Goal: Task Accomplishment & Management: Use online tool/utility

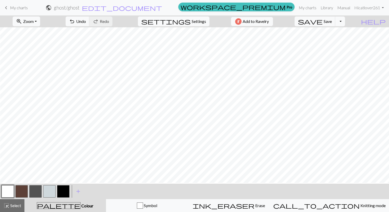
scroll to position [16, 49]
click at [22, 194] on button "button" at bounding box center [21, 191] width 12 height 12
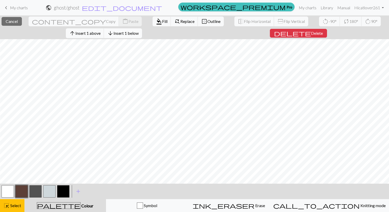
click at [136, 34] on span "Insert 1 below" at bounding box center [125, 33] width 25 height 5
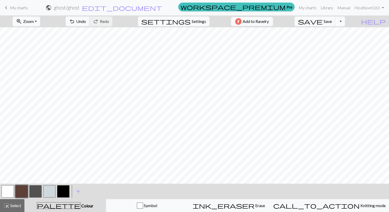
click at [20, 191] on button "button" at bounding box center [21, 191] width 12 height 12
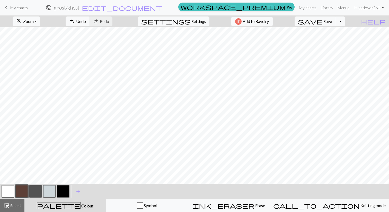
click at [61, 191] on button "button" at bounding box center [63, 191] width 12 height 12
click at [332, 20] on span "Save" at bounding box center [327, 21] width 8 height 5
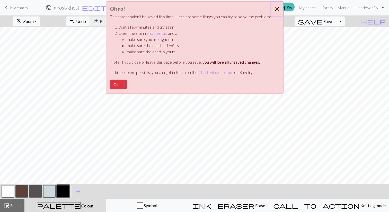
click at [275, 9] on button "Close" at bounding box center [277, 9] width 12 height 14
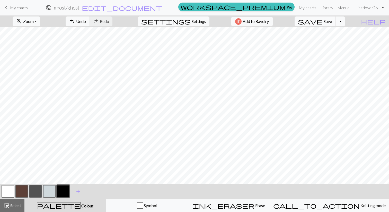
click at [332, 20] on span "Save" at bounding box center [327, 21] width 8 height 5
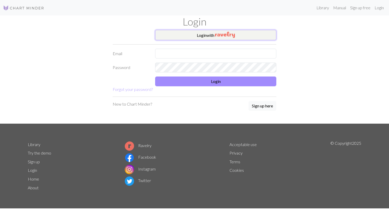
click at [190, 38] on button "Login with" at bounding box center [215, 35] width 121 height 10
click at [190, 40] on form "Login with Email Password Login Forgot your password?" at bounding box center [194, 61] width 163 height 62
click at [190, 36] on button "Login with" at bounding box center [215, 35] width 121 height 10
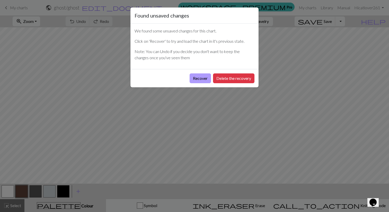
click at [199, 80] on button "Recover" at bounding box center [199, 78] width 21 height 10
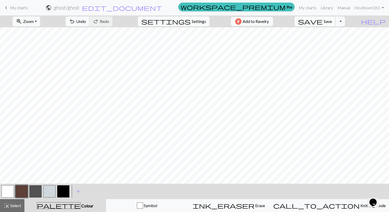
click at [335, 24] on button "save Save Save" at bounding box center [314, 21] width 41 height 10
click at [307, 10] on link "My charts" at bounding box center [307, 8] width 22 height 10
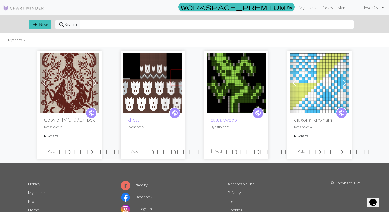
click at [148, 79] on img at bounding box center [152, 82] width 59 height 59
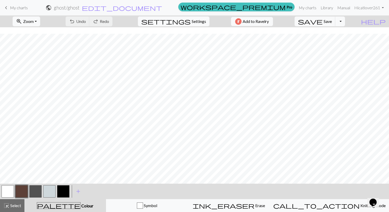
scroll to position [49, 0]
click at [322, 22] on span "save" at bounding box center [310, 21] width 25 height 7
click at [312, 10] on div "Chart saved" at bounding box center [194, 10] width 389 height 20
click at [311, 8] on div "Chart saved" at bounding box center [194, 10] width 389 height 20
click at [307, 6] on div "Chart saved" at bounding box center [194, 10] width 389 height 20
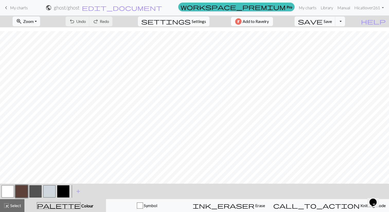
scroll to position [33, 0]
click at [6, 189] on button "button" at bounding box center [8, 191] width 12 height 12
click at [86, 23] on span "Undo" at bounding box center [81, 21] width 10 height 5
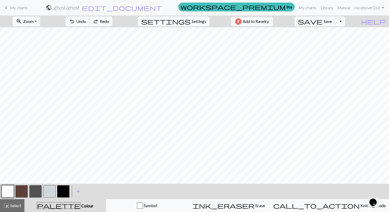
click at [86, 23] on span "Undo" at bounding box center [81, 21] width 10 height 5
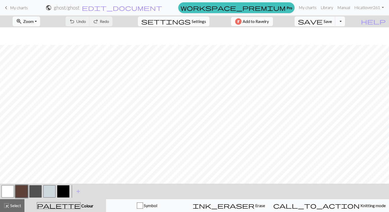
scroll to position [30, 0]
click at [7, 192] on button "button" at bounding box center [8, 191] width 12 height 12
click at [86, 21] on span "Undo" at bounding box center [81, 21] width 10 height 5
click at [27, 189] on button "button" at bounding box center [21, 191] width 12 height 12
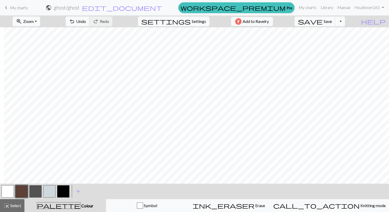
scroll to position [44, 49]
click at [7, 190] on button "button" at bounding box center [8, 191] width 12 height 12
click at [19, 193] on button "button" at bounding box center [21, 191] width 12 height 12
click at [7, 193] on button "button" at bounding box center [8, 191] width 12 height 12
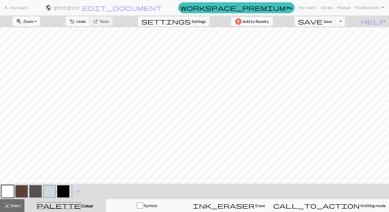
click at [60, 191] on button "button" at bounding box center [63, 191] width 12 height 12
click at [86, 23] on span "Undo" at bounding box center [81, 21] width 10 height 5
click at [11, 187] on button "button" at bounding box center [8, 191] width 12 height 12
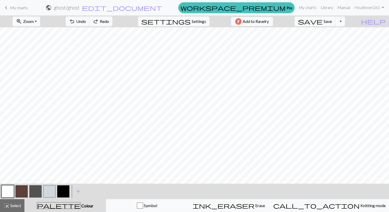
click at [10, 191] on button "button" at bounding box center [8, 191] width 12 height 12
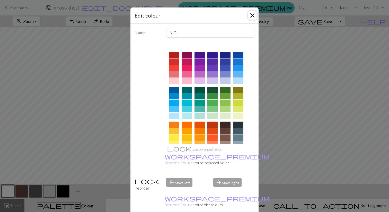
click at [254, 15] on button "Close" at bounding box center [252, 15] width 8 height 8
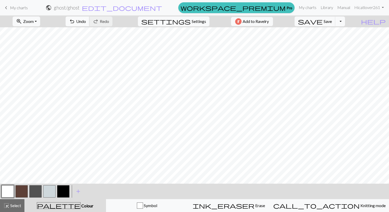
click at [86, 21] on span "Undo" at bounding box center [81, 21] width 10 height 5
click at [86, 22] on span "Undo" at bounding box center [81, 21] width 10 height 5
click at [99, 22] on span "redo" at bounding box center [96, 21] width 6 height 7
click at [86, 20] on span "Undo" at bounding box center [81, 21] width 10 height 5
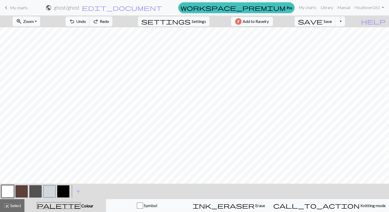
click at [86, 20] on span "Undo" at bounding box center [81, 21] width 10 height 5
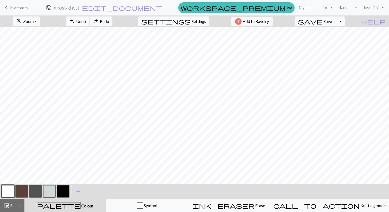
click at [86, 20] on span "Undo" at bounding box center [81, 21] width 10 height 5
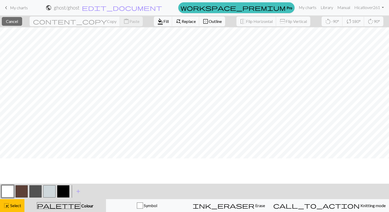
scroll to position [0, 1]
click at [6, 193] on button "button" at bounding box center [8, 191] width 12 height 12
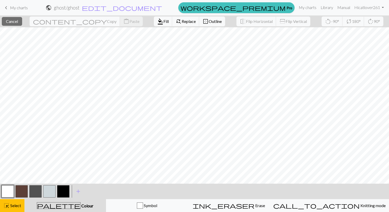
click at [6, 188] on button "button" at bounding box center [8, 191] width 12 height 12
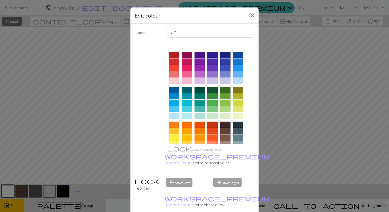
click at [13, 210] on div "Edit colour Name MC Use advanced picker workspace_premium Become a Pro user to …" at bounding box center [194, 106] width 389 height 212
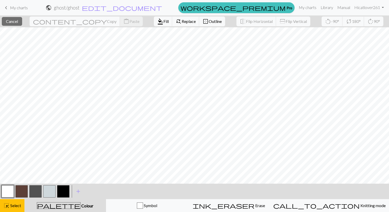
click at [59, 202] on div "palette Colour Colour" at bounding box center [65, 205] width 75 height 7
click at [25, 204] on button "palette Colour Colour" at bounding box center [64, 205] width 81 height 13
click at [18, 204] on span "Select" at bounding box center [16, 205] width 12 height 5
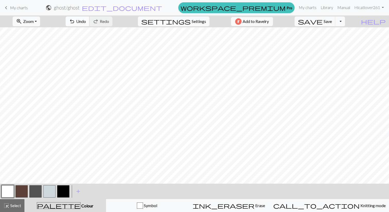
click at [86, 22] on span "Undo" at bounding box center [81, 21] width 10 height 5
click at [109, 22] on span "Redo" at bounding box center [104, 21] width 9 height 5
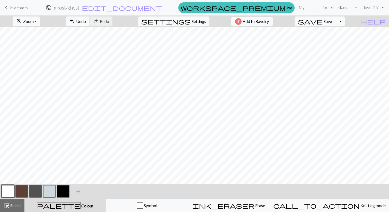
click at [86, 20] on span "Undo" at bounding box center [81, 21] width 10 height 5
click at [86, 21] on span "Undo" at bounding box center [81, 21] width 10 height 5
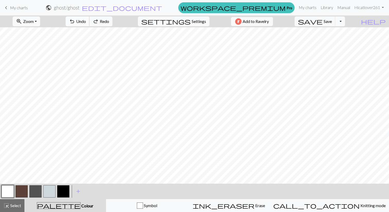
click at [86, 21] on span "Undo" at bounding box center [81, 21] width 10 height 5
click at [20, 189] on button "button" at bounding box center [21, 191] width 12 height 12
click at [7, 190] on button "button" at bounding box center [8, 191] width 12 height 12
click at [75, 22] on span "undo" at bounding box center [72, 21] width 6 height 7
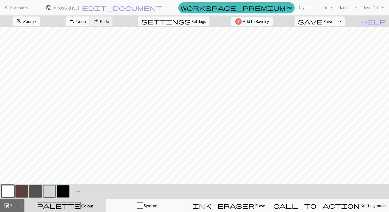
click at [75, 22] on span "undo" at bounding box center [72, 21] width 6 height 7
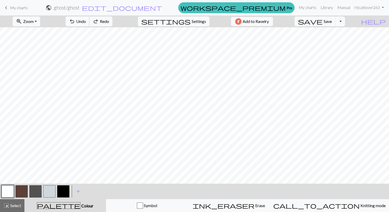
click at [75, 22] on span "undo" at bounding box center [72, 21] width 6 height 7
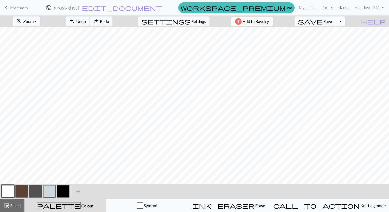
click at [75, 22] on span "undo" at bounding box center [72, 21] width 6 height 7
click at [109, 21] on span "Redo" at bounding box center [104, 21] width 9 height 5
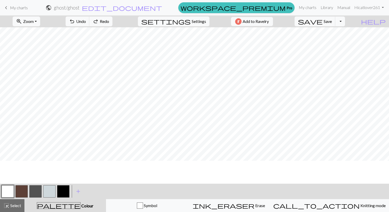
scroll to position [1, 1]
click at [86, 21] on span "Undo" at bounding box center [81, 21] width 10 height 5
click at [86, 23] on span "Undo" at bounding box center [81, 21] width 10 height 5
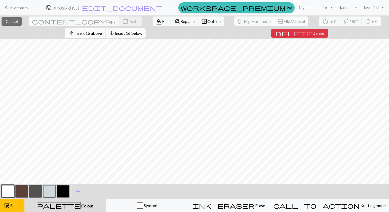
click at [83, 32] on span "Insert 16 above" at bounding box center [88, 33] width 28 height 5
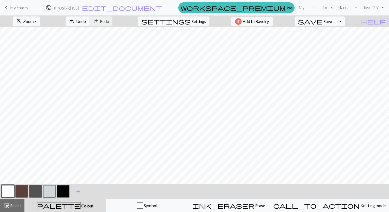
scroll to position [0, 0]
click at [8, 206] on span "highlight_alt" at bounding box center [6, 205] width 6 height 7
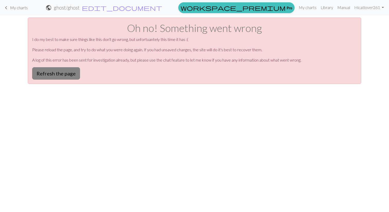
click at [67, 76] on button "Refresh the page" at bounding box center [56, 73] width 48 height 12
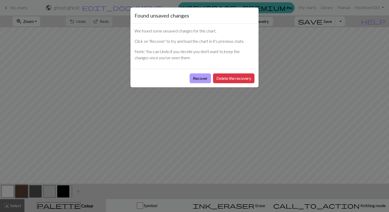
click at [197, 78] on button "Recover" at bounding box center [199, 78] width 21 height 10
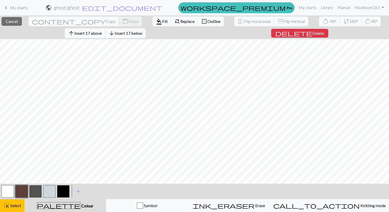
click at [61, 190] on button "button" at bounding box center [63, 191] width 12 height 12
click at [156, 23] on span "format_color_fill" at bounding box center [159, 21] width 6 height 7
click at [152, 17] on button "format_color_fill Fill" at bounding box center [161, 21] width 19 height 10
click at [62, 188] on button "button" at bounding box center [63, 191] width 12 height 12
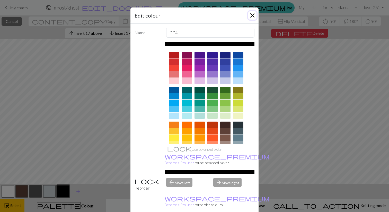
click at [253, 18] on button "Close" at bounding box center [252, 15] width 8 height 8
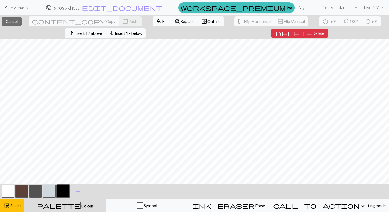
click at [149, 22] on div "format_color_fill Fill find_replace Replace border_outer Outline" at bounding box center [188, 21] width 79 height 12
click at [156, 21] on span "format_color_fill" at bounding box center [159, 21] width 6 height 7
click at [268, 31] on div "close Cancel content_copy Copy content_paste Paste format_color_fill Fill find_…" at bounding box center [194, 27] width 389 height 24
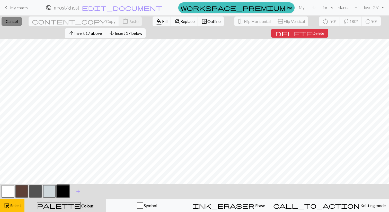
click at [22, 20] on button "close Cancel" at bounding box center [12, 21] width 20 height 9
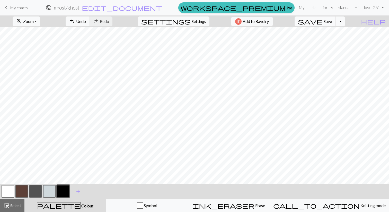
click at [322, 24] on span "save" at bounding box center [310, 21] width 25 height 7
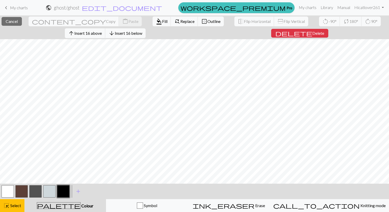
click at [63, 192] on button "button" at bounding box center [63, 191] width 12 height 12
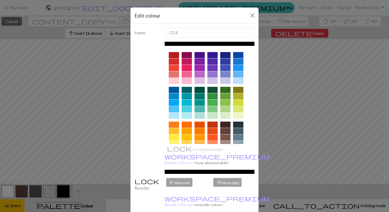
click at [121, 23] on div "Edit colour Name CC4 Use advanced picker workspace_premium Become a Pro user to…" at bounding box center [194, 106] width 389 height 212
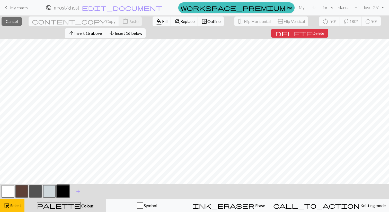
click at [162, 22] on span "Fill" at bounding box center [164, 21] width 5 height 5
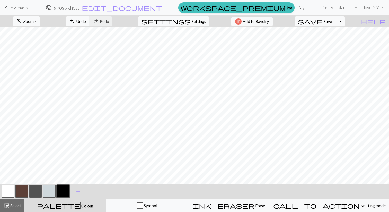
scroll to position [0, 49]
click at [20, 192] on button "button" at bounding box center [21, 191] width 12 height 12
click at [10, 205] on span "Select" at bounding box center [16, 205] width 12 height 5
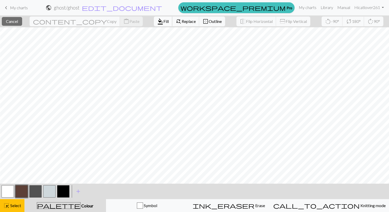
click at [154, 25] on button "format_color_fill Fill" at bounding box center [163, 21] width 19 height 10
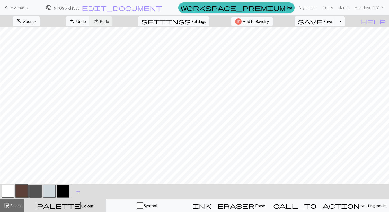
click at [8, 193] on button "button" at bounding box center [8, 191] width 12 height 12
click at [86, 19] on span "Undo" at bounding box center [81, 21] width 10 height 5
click at [86, 22] on span "Undo" at bounding box center [81, 21] width 10 height 5
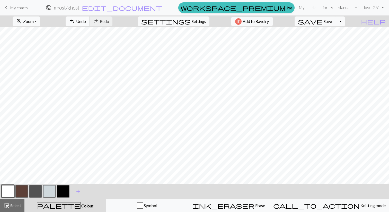
click at [86, 21] on span "Undo" at bounding box center [81, 21] width 10 height 5
click at [22, 190] on button "button" at bounding box center [21, 191] width 12 height 12
click at [12, 190] on button "button" at bounding box center [8, 191] width 12 height 12
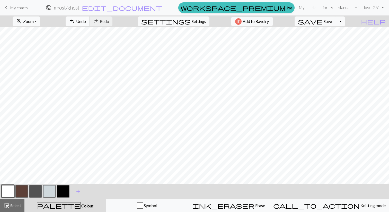
click at [86, 20] on span "Undo" at bounding box center [81, 21] width 10 height 5
click at [86, 23] on span "Undo" at bounding box center [81, 21] width 10 height 5
click at [89, 17] on button "undo Undo Undo" at bounding box center [78, 21] width 24 height 10
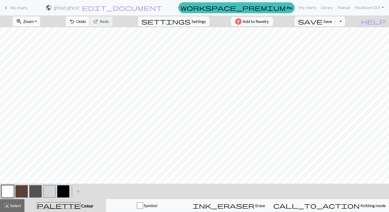
click at [75, 24] on span "undo" at bounding box center [72, 21] width 6 height 7
click at [89, 24] on button "undo Undo Undo" at bounding box center [78, 21] width 24 height 10
click at [20, 188] on button "button" at bounding box center [21, 191] width 12 height 12
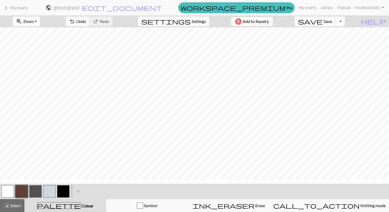
scroll to position [5, 48]
click at [9, 191] on button "button" at bounding box center [8, 191] width 12 height 12
click at [86, 20] on span "Undo" at bounding box center [81, 21] width 10 height 5
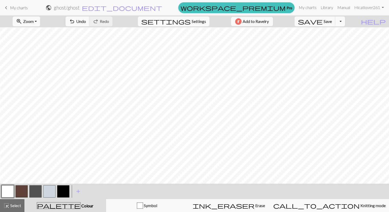
click at [22, 194] on button "button" at bounding box center [21, 191] width 12 height 12
click at [7, 192] on button "button" at bounding box center [8, 191] width 12 height 12
click at [86, 19] on span "Undo" at bounding box center [81, 21] width 10 height 5
click at [86, 20] on span "Undo" at bounding box center [81, 21] width 10 height 5
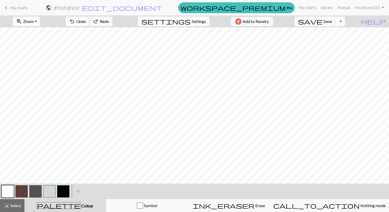
click at [86, 20] on span "Undo" at bounding box center [81, 21] width 10 height 5
click at [86, 23] on span "Undo" at bounding box center [81, 21] width 10 height 5
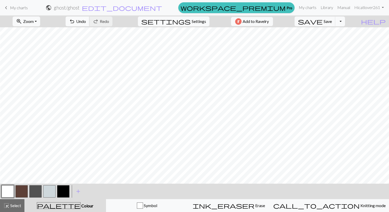
click at [86, 22] on span "Undo" at bounding box center [81, 21] width 10 height 5
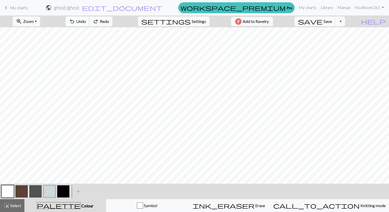
click at [86, 22] on span "Undo" at bounding box center [81, 21] width 10 height 5
click at [75, 23] on span "undo" at bounding box center [72, 21] width 6 height 7
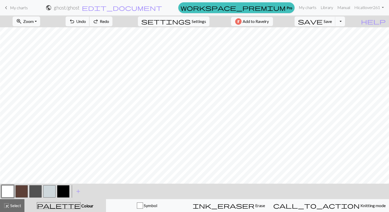
click at [75, 23] on span "undo" at bounding box center [72, 21] width 6 height 7
click at [21, 190] on button "button" at bounding box center [21, 191] width 12 height 12
click at [7, 189] on button "button" at bounding box center [8, 191] width 12 height 12
click at [19, 192] on button "button" at bounding box center [21, 191] width 12 height 12
click at [9, 193] on button "button" at bounding box center [8, 191] width 12 height 12
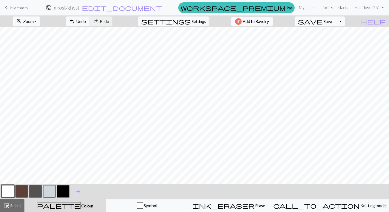
click at [15, 187] on button "button" at bounding box center [21, 191] width 12 height 12
click at [6, 191] on button "button" at bounding box center [8, 191] width 12 height 12
click at [322, 21] on span "save" at bounding box center [310, 21] width 25 height 7
click at [347, 19] on div "Chart saved" at bounding box center [194, 10] width 389 height 20
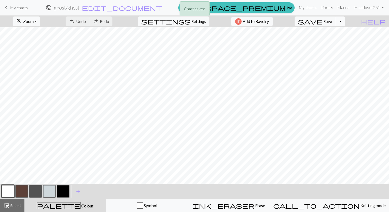
click at [345, 22] on button "Toggle Dropdown" at bounding box center [340, 21] width 10 height 10
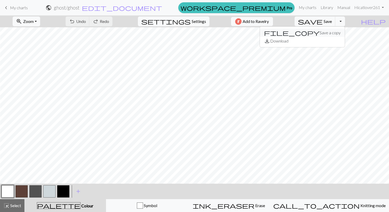
click at [330, 32] on button "file_copy Save a copy" at bounding box center [302, 33] width 85 height 8
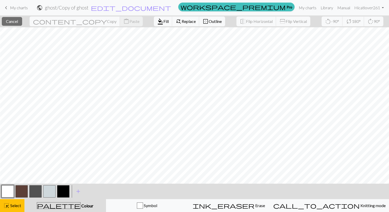
scroll to position [121, 49]
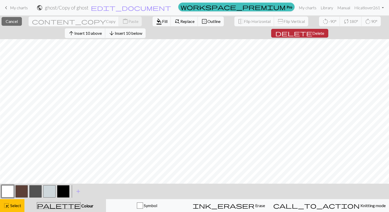
click at [301, 33] on span "delete" at bounding box center [293, 33] width 37 height 7
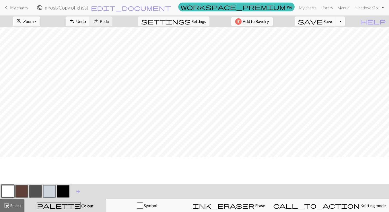
scroll to position [8, 0]
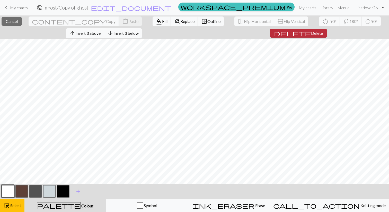
click at [304, 36] on button "delete Delete" at bounding box center [298, 33] width 57 height 9
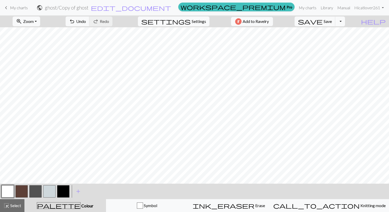
scroll to position [0, 0]
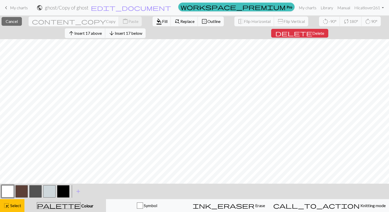
click at [179, 32] on div "close Cancel content_copy Copy content_paste Paste format_color_fill Fill find_…" at bounding box center [194, 27] width 389 height 24
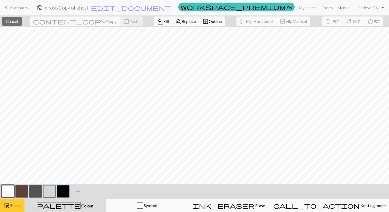
click at [15, 199] on button "highlight_alt Select Select" at bounding box center [12, 205] width 24 height 13
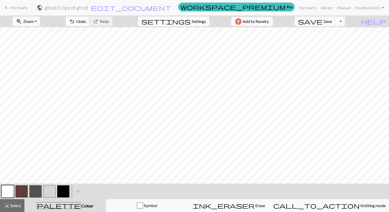
click at [89, 19] on button "undo Undo Undo" at bounding box center [78, 21] width 24 height 10
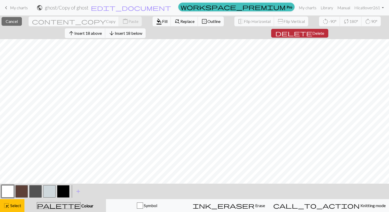
click at [303, 32] on span "delete" at bounding box center [293, 33] width 37 height 7
click at [298, 32] on span "delete" at bounding box center [292, 33] width 37 height 7
click at [301, 34] on span "delete" at bounding box center [292, 33] width 37 height 7
click at [311, 31] on span "Delete" at bounding box center [317, 33] width 12 height 5
click at [297, 35] on span "delete" at bounding box center [292, 33] width 37 height 7
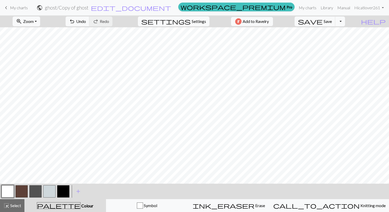
click at [7, 190] on button "button" at bounding box center [8, 191] width 12 height 12
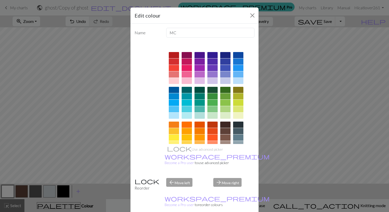
click at [251, 11] on div "Edit colour" at bounding box center [194, 15] width 128 height 16
click at [251, 12] on button "Close" at bounding box center [252, 15] width 8 height 8
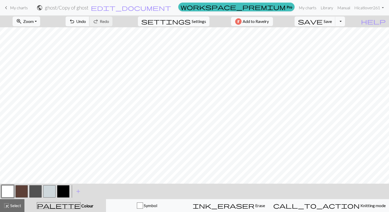
click at [86, 22] on span "Undo" at bounding box center [81, 21] width 10 height 5
click at [86, 20] on span "Undo" at bounding box center [81, 21] width 10 height 5
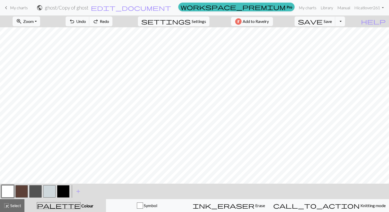
click at [112, 17] on button "redo Redo Redo" at bounding box center [100, 21] width 23 height 10
click at [86, 22] on span "Undo" at bounding box center [81, 21] width 10 height 5
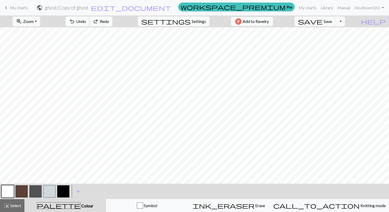
click at [86, 22] on span "Undo" at bounding box center [81, 21] width 10 height 5
click at [86, 20] on span "Undo" at bounding box center [81, 21] width 10 height 5
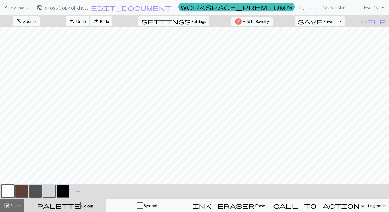
click at [86, 20] on span "Undo" at bounding box center [81, 21] width 10 height 5
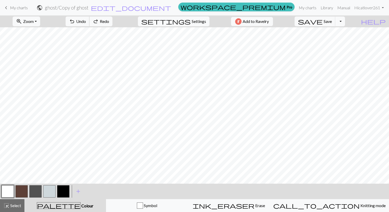
click at [17, 188] on button "button" at bounding box center [21, 191] width 12 height 12
click at [86, 22] on span "Undo" at bounding box center [81, 21] width 10 height 5
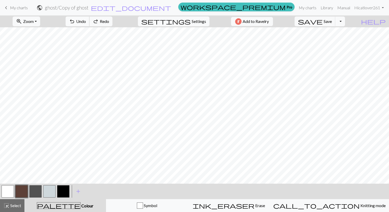
click at [86, 22] on span "Undo" at bounding box center [81, 21] width 10 height 5
click at [99, 20] on span "redo" at bounding box center [96, 21] width 6 height 7
click at [6, 192] on button "button" at bounding box center [8, 191] width 12 height 12
click at [16, 193] on button "button" at bounding box center [21, 191] width 12 height 12
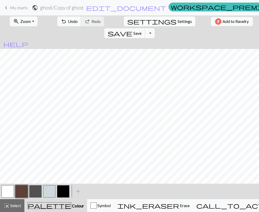
scroll to position [0, 30]
click at [21, 195] on button "button" at bounding box center [21, 191] width 12 height 12
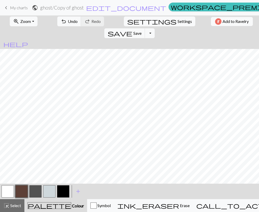
click at [29, 192] on div at bounding box center [36, 191] width 14 height 14
click at [32, 191] on button "button" at bounding box center [35, 191] width 12 height 12
click at [5, 188] on button "button" at bounding box center [8, 191] width 12 height 12
click at [17, 187] on button "button" at bounding box center [21, 191] width 12 height 12
click at [8, 190] on button "button" at bounding box center [8, 191] width 12 height 12
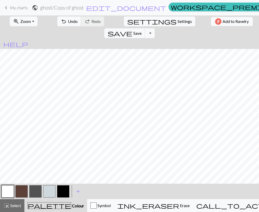
click at [12, 193] on button "button" at bounding box center [8, 191] width 12 height 12
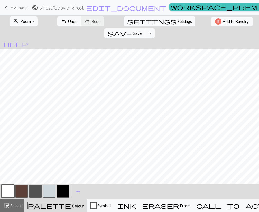
click at [25, 192] on button "button" at bounding box center [21, 191] width 12 height 12
click at [8, 191] on button "button" at bounding box center [8, 191] width 12 height 12
click at [20, 192] on button "button" at bounding box center [21, 191] width 12 height 12
click at [9, 194] on button "button" at bounding box center [8, 191] width 12 height 12
click at [68, 19] on span "Undo" at bounding box center [73, 21] width 10 height 5
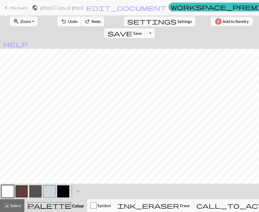
click at [68, 19] on span "Undo" at bounding box center [73, 21] width 10 height 5
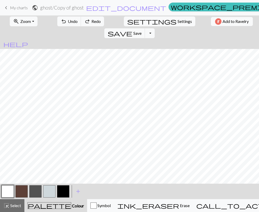
click at [84, 8] on h2 "ghost / Copy of ghost" at bounding box center [62, 8] width 44 height 6
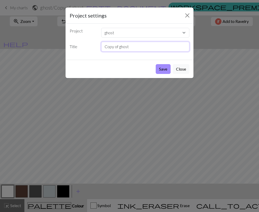
click at [121, 48] on input "Copy of ghost" at bounding box center [145, 47] width 88 height 10
type input "ghost / diff small"
click at [163, 70] on button "Save" at bounding box center [163, 69] width 15 height 10
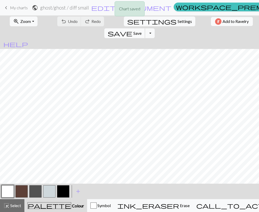
click at [145, 28] on button "save Save Save" at bounding box center [124, 33] width 41 height 10
click at [69, 7] on h2 "ghost / ghost / diff small" at bounding box center [64, 8] width 49 height 6
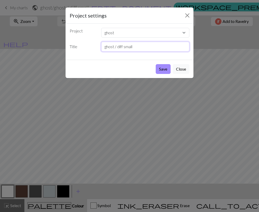
click at [116, 46] on input "ghost / diff small" at bounding box center [145, 47] width 88 height 10
type input "ghost - diff small"
click at [165, 71] on button "Save" at bounding box center [163, 69] width 15 height 10
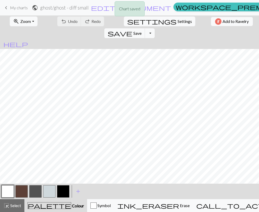
click at [70, 8] on div "Chart saved" at bounding box center [129, 10] width 259 height 20
click at [21, 9] on div "Chart saved" at bounding box center [129, 10] width 259 height 20
click at [19, 6] on div "Chart saved" at bounding box center [129, 10] width 259 height 20
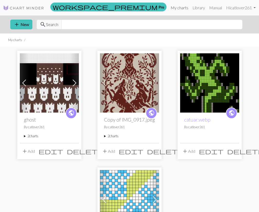
scroll to position [10, 0]
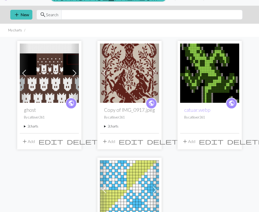
click at [30, 124] on summary "2 charts" at bounding box center [49, 126] width 51 height 5
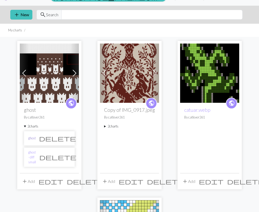
click at [29, 138] on link "ghost" at bounding box center [31, 137] width 7 height 5
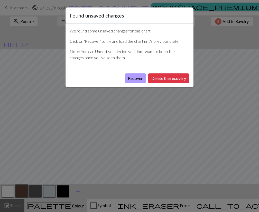
click at [132, 79] on button "Recover" at bounding box center [135, 78] width 21 height 10
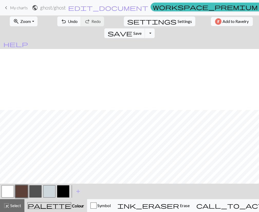
scroll to position [237, 42]
click at [142, 31] on span "Save" at bounding box center [137, 33] width 8 height 5
click at [19, 190] on button "button" at bounding box center [21, 191] width 12 height 12
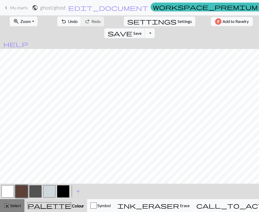
click at [12, 208] on div "highlight_alt Select Select" at bounding box center [12, 205] width 18 height 6
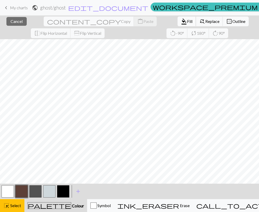
click at [187, 21] on span "Fill" at bounding box center [189, 21] width 5 height 5
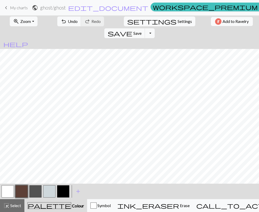
click at [6, 189] on button "button" at bounding box center [8, 191] width 12 height 12
click at [68, 22] on span "Undo" at bounding box center [73, 21] width 10 height 5
click at [24, 191] on button "button" at bounding box center [21, 191] width 12 height 12
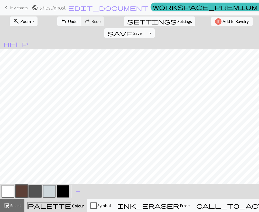
click at [13, 186] on button "button" at bounding box center [8, 191] width 12 height 12
click at [18, 189] on button "button" at bounding box center [21, 191] width 12 height 12
click at [7, 202] on span "highlight_alt" at bounding box center [6, 205] width 6 height 7
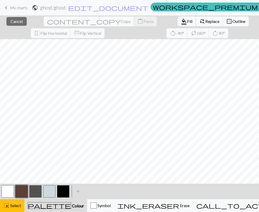
click at [187, 23] on span "Fill" at bounding box center [189, 21] width 5 height 5
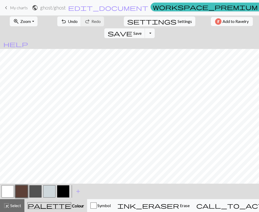
click at [9, 193] on button "button" at bounding box center [8, 191] width 12 height 12
click at [64, 24] on button "undo Undo Undo" at bounding box center [69, 21] width 24 height 10
click at [26, 185] on button "button" at bounding box center [21, 191] width 12 height 12
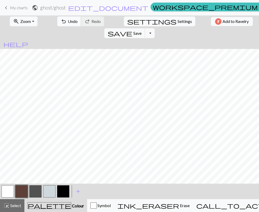
click at [68, 20] on span "Undo" at bounding box center [73, 21] width 10 height 5
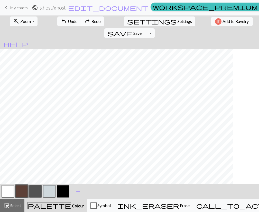
scroll to position [41, 0]
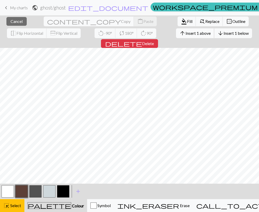
click at [186, 31] on span "Insert 1 above" at bounding box center [198, 33] width 25 height 5
click at [179, 31] on span "arrow_upward" at bounding box center [182, 33] width 6 height 7
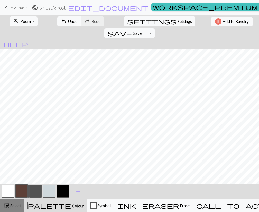
click at [13, 206] on span "Select" at bounding box center [16, 205] width 12 height 5
click at [9, 205] on span "highlight_alt" at bounding box center [6, 205] width 6 height 7
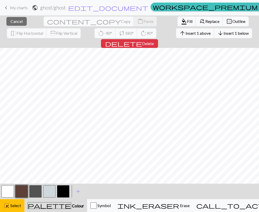
click at [58, 190] on button "button" at bounding box center [63, 191] width 12 height 12
click at [181, 19] on span "format_color_fill" at bounding box center [184, 21] width 6 height 7
click at [187, 21] on span "Fill" at bounding box center [189, 21] width 5 height 5
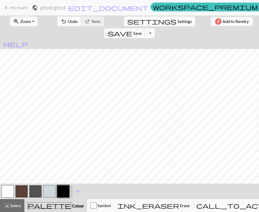
click at [23, 190] on button "button" at bounding box center [21, 191] width 12 height 12
click at [16, 203] on span "Select" at bounding box center [16, 205] width 12 height 5
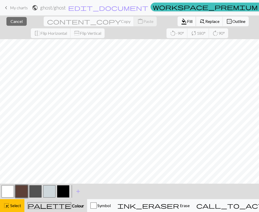
click at [187, 21] on span "Fill" at bounding box center [189, 21] width 5 height 5
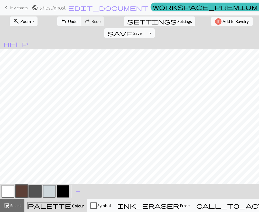
click at [8, 190] on button "button" at bounding box center [8, 191] width 12 height 12
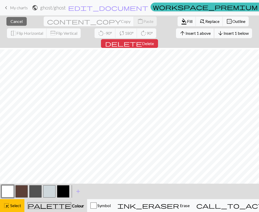
scroll to position [68, 0]
click at [186, 35] on span "Insert 1 above" at bounding box center [198, 33] width 25 height 5
click at [186, 32] on span "Insert 1 above" at bounding box center [198, 33] width 25 height 5
click at [186, 33] on span "Insert 1 above" at bounding box center [198, 33] width 25 height 5
click at [65, 192] on button "button" at bounding box center [63, 191] width 12 height 12
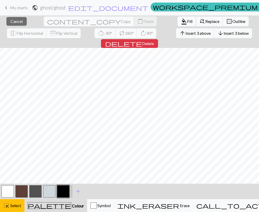
click at [181, 19] on span "format_color_fill" at bounding box center [184, 21] width 6 height 7
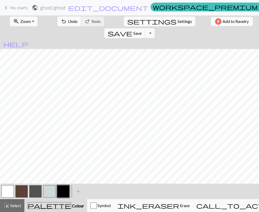
click at [17, 190] on button "button" at bounding box center [21, 191] width 12 height 12
click at [4, 209] on button "highlight_alt Select Select" at bounding box center [12, 205] width 24 height 13
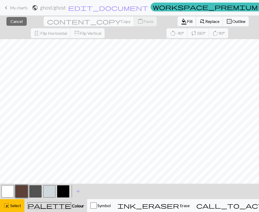
click at [187, 24] on span "Fill" at bounding box center [189, 21] width 5 height 5
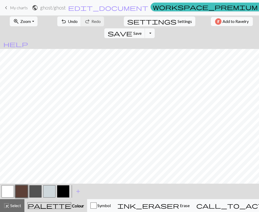
click at [3, 190] on button "button" at bounding box center [8, 191] width 12 height 12
click at [18, 186] on button "button" at bounding box center [21, 191] width 12 height 12
click at [6, 191] on button "button" at bounding box center [8, 191] width 12 height 12
click at [24, 190] on button "button" at bounding box center [21, 191] width 12 height 12
click at [9, 192] on button "button" at bounding box center [8, 191] width 12 height 12
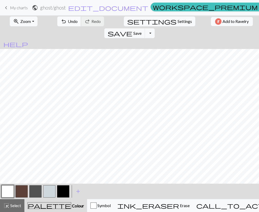
click at [68, 19] on span "Undo" at bounding box center [73, 21] width 10 height 5
click at [130, 5] on form "public ghost / ghost edit_document Edit settings" at bounding box center [90, 8] width 117 height 10
click at [68, 20] on span "Undo" at bounding box center [73, 21] width 10 height 5
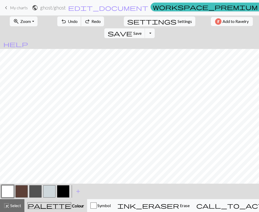
click at [68, 20] on span "Undo" at bounding box center [73, 21] width 10 height 5
click at [7, 192] on button "button" at bounding box center [8, 191] width 12 height 12
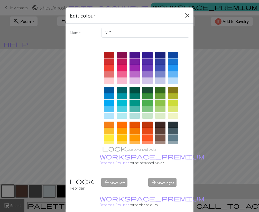
click at [186, 19] on button "Close" at bounding box center [187, 15] width 8 height 8
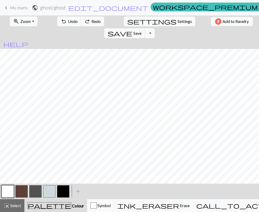
click at [22, 195] on button "button" at bounding box center [21, 191] width 12 height 12
click at [6, 193] on button "button" at bounding box center [8, 191] width 12 height 12
click at [68, 21] on span "Undo" at bounding box center [73, 21] width 10 height 5
click at [84, 21] on span "redo" at bounding box center [87, 21] width 6 height 7
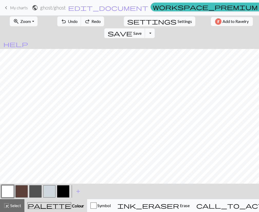
click at [84, 21] on span "redo" at bounding box center [87, 21] width 6 height 7
click at [68, 23] on span "Undo" at bounding box center [73, 21] width 10 height 5
click at [84, 21] on span "redo" at bounding box center [87, 21] width 6 height 7
click at [70, 23] on span "Undo" at bounding box center [73, 21] width 10 height 5
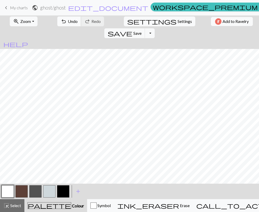
click at [70, 17] on button "undo Undo Undo" at bounding box center [69, 21] width 24 height 10
click at [22, 190] on button "button" at bounding box center [21, 191] width 12 height 12
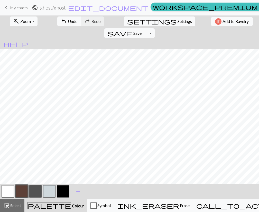
click at [8, 191] on button "button" at bounding box center [8, 191] width 12 height 12
click at [68, 20] on span "Undo" at bounding box center [73, 21] width 10 height 5
click at [19, 183] on div "< >" at bounding box center [35, 190] width 69 height 15
click at [19, 188] on button "button" at bounding box center [21, 191] width 12 height 12
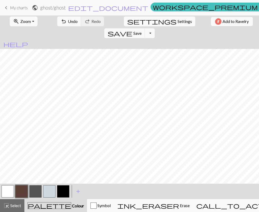
click at [5, 189] on button "button" at bounding box center [8, 191] width 12 height 12
click at [68, 20] on span "Undo" at bounding box center [73, 21] width 10 height 5
click at [68, 22] on span "Undo" at bounding box center [73, 21] width 10 height 5
click at [68, 21] on span "Undo" at bounding box center [73, 21] width 10 height 5
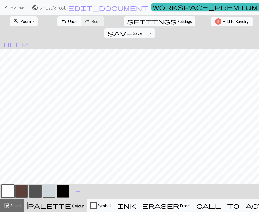
click at [61, 22] on button "undo Undo Undo" at bounding box center [69, 21] width 24 height 10
click at [68, 22] on span "Undo" at bounding box center [73, 21] width 10 height 5
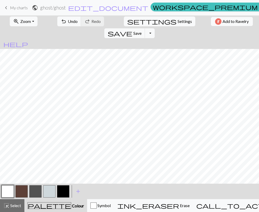
click at [20, 190] on button "button" at bounding box center [21, 191] width 12 height 12
click at [9, 194] on button "button" at bounding box center [8, 191] width 12 height 12
click at [68, 21] on span "Undo" at bounding box center [73, 21] width 10 height 5
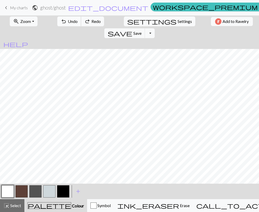
click at [68, 21] on span "Undo" at bounding box center [73, 21] width 10 height 5
click at [60, 19] on button "undo Undo Undo" at bounding box center [69, 21] width 24 height 10
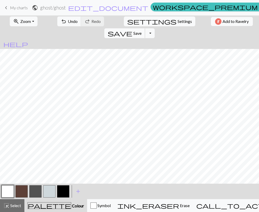
click at [132, 30] on span "save" at bounding box center [120, 33] width 25 height 7
click at [7, 191] on button "button" at bounding box center [8, 191] width 12 height 12
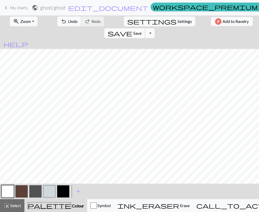
click at [132, 30] on span "save" at bounding box center [120, 33] width 25 height 7
click at [22, 184] on div "< >" at bounding box center [35, 190] width 69 height 15
click at [21, 187] on button "button" at bounding box center [21, 191] width 12 height 12
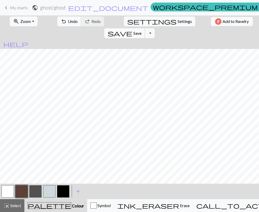
click at [142, 31] on span "Save" at bounding box center [137, 33] width 8 height 5
click at [6, 192] on button "button" at bounding box center [8, 191] width 12 height 12
click at [132, 30] on span "save" at bounding box center [120, 33] width 25 height 7
click at [10, 191] on button "button" at bounding box center [8, 191] width 12 height 12
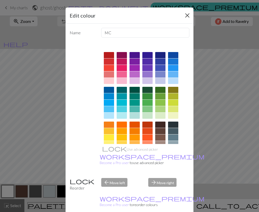
click at [188, 17] on button "Close" at bounding box center [187, 15] width 8 height 8
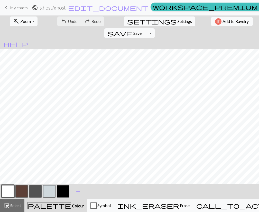
click at [128, 9] on form "public ghost / ghost edit_document Edit settings" at bounding box center [90, 8] width 117 height 10
click at [145, 28] on button "save Save Save" at bounding box center [124, 33] width 41 height 10
click at [202, 20] on div "zoom_in Zoom Zoom Fit all Fit width Fit height 50% 100% 150% 200% undo Undo Und…" at bounding box center [129, 27] width 259 height 24
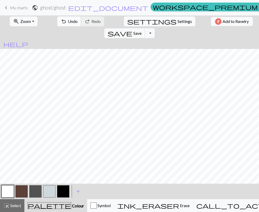
click at [68, 23] on span "Undo" at bounding box center [73, 21] width 10 height 5
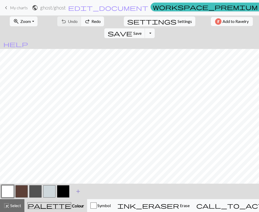
click at [78, 192] on span "add" at bounding box center [78, 190] width 6 height 7
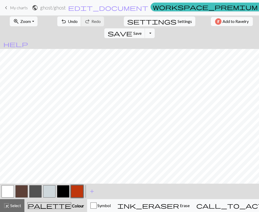
click at [68, 21] on span "Undo" at bounding box center [73, 21] width 10 height 5
